Goal: Information Seeking & Learning: Learn about a topic

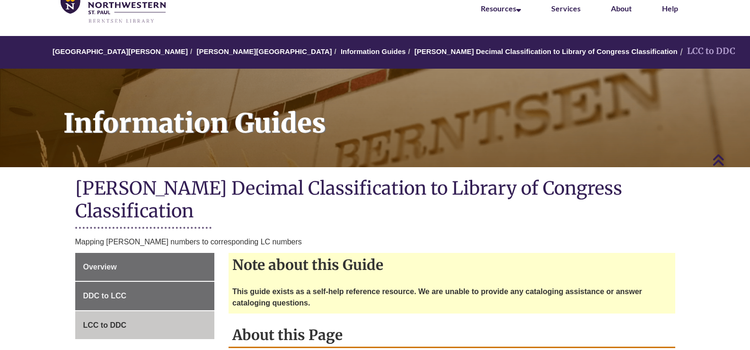
scroll to position [47, 0]
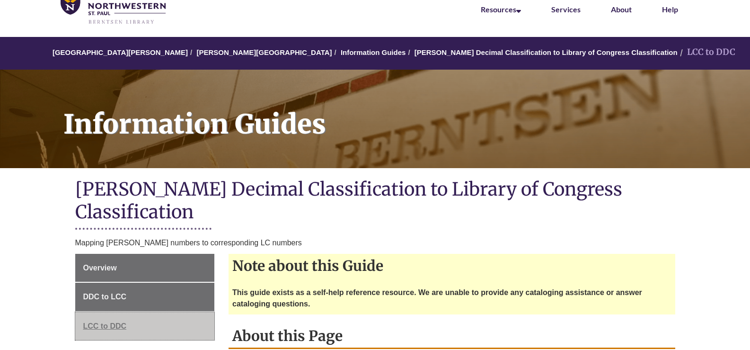
click at [122, 312] on link "LCC to DDC" at bounding box center [145, 326] width 140 height 28
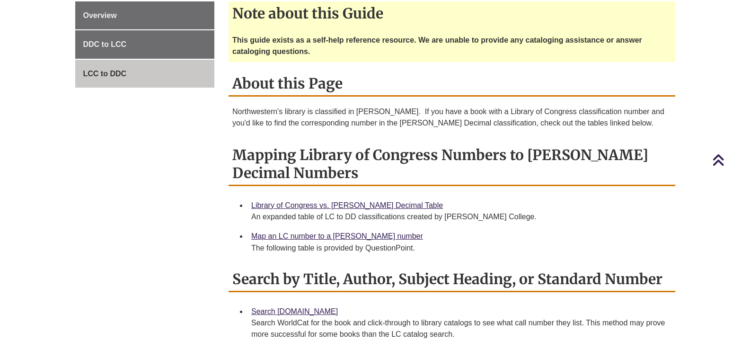
scroll to position [284, 0]
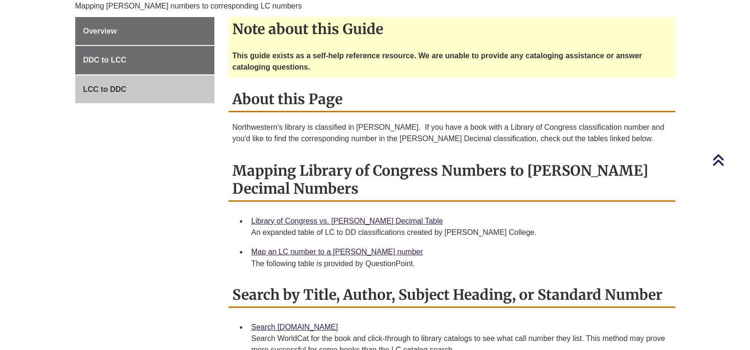
click at [315, 215] on div "Library of Congress vs. [PERSON_NAME] Decimal Table An expanded table of LC to …" at bounding box center [459, 227] width 416 height 24
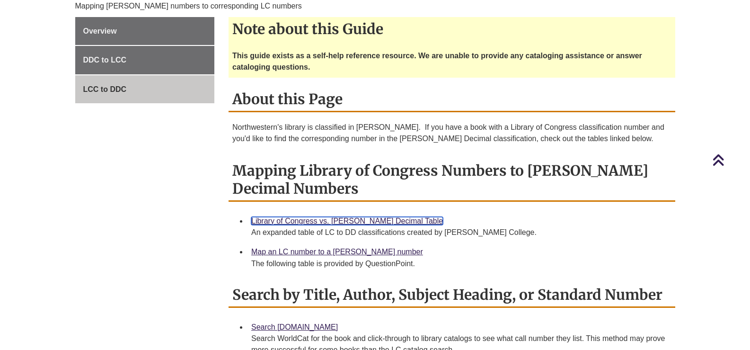
click at [312, 217] on link "Library of Congress vs. [PERSON_NAME] Decimal Table" at bounding box center [347, 221] width 192 height 8
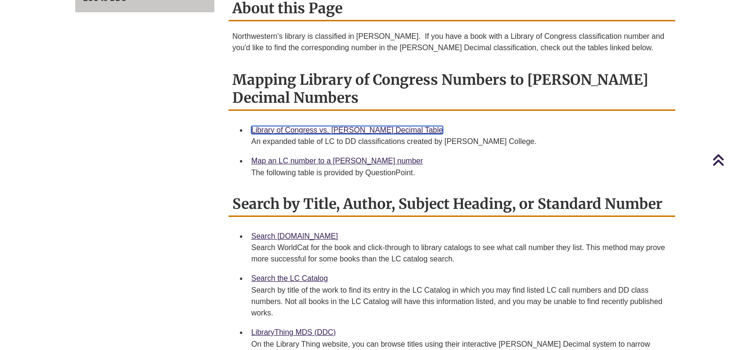
scroll to position [379, 0]
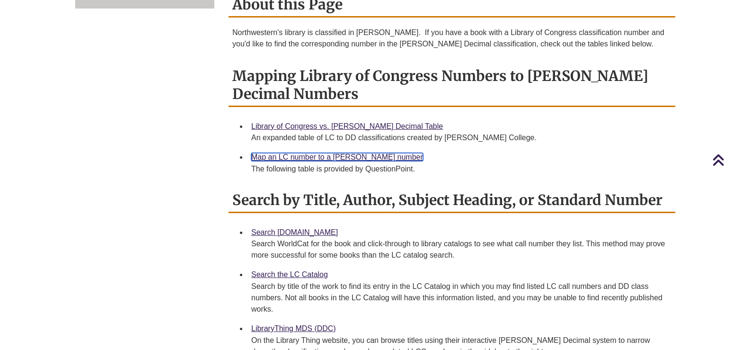
click at [323, 153] on link "Map an LC number to a [PERSON_NAME] number" at bounding box center [337, 157] width 172 height 8
